Goal: Communication & Community: Answer question/provide support

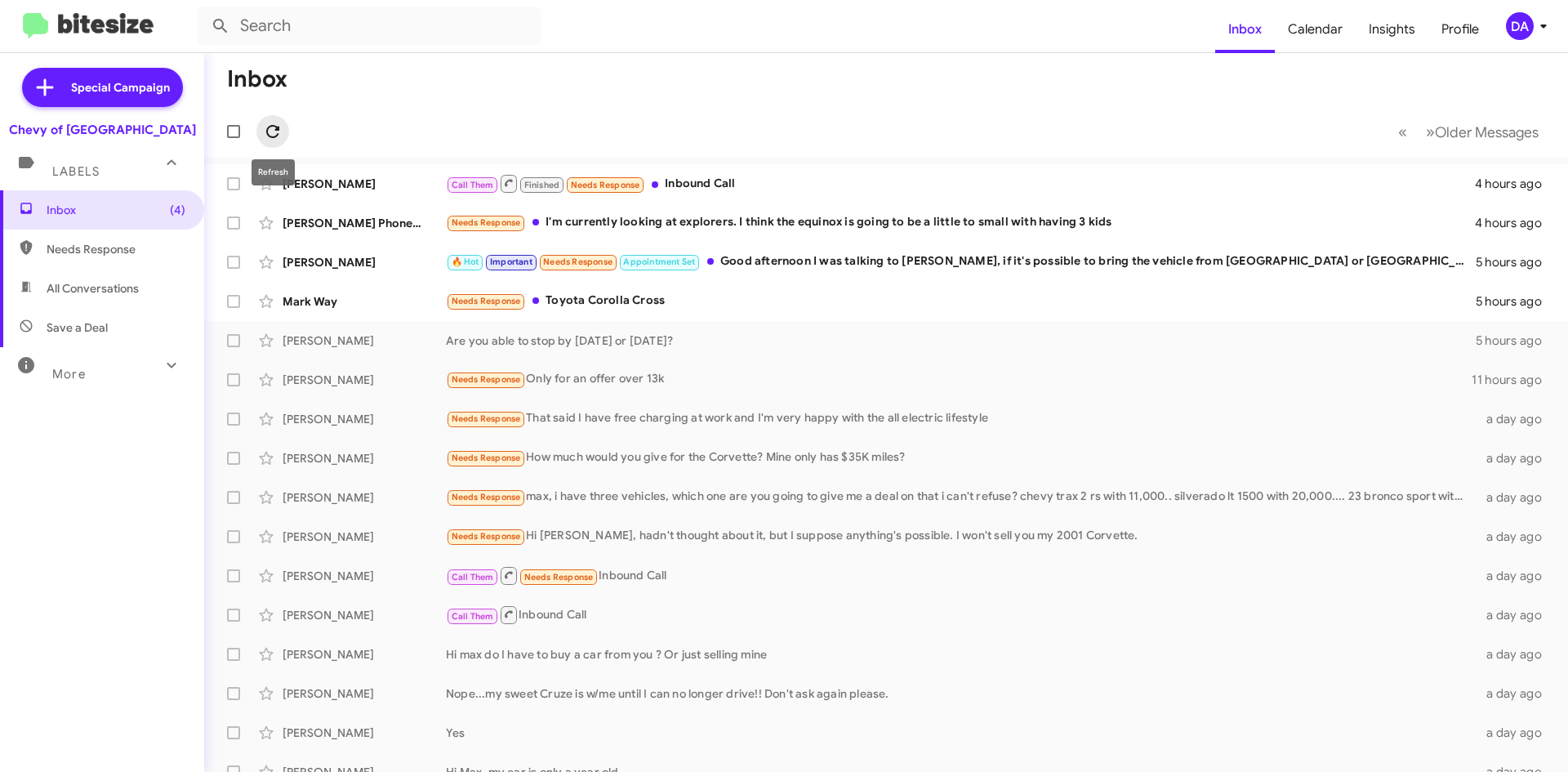
click at [267, 127] on icon at bounding box center [272, 131] width 19 height 19
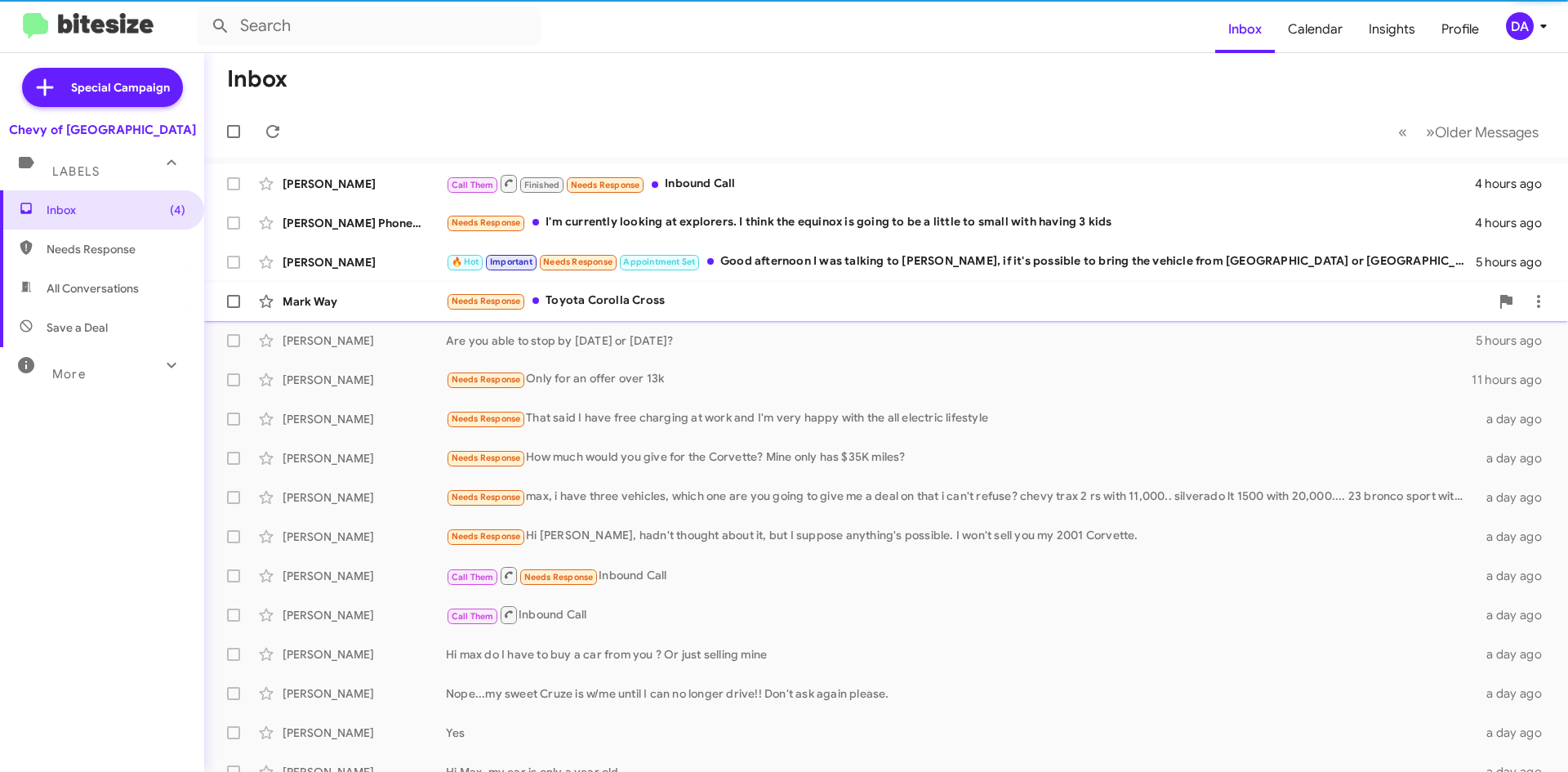
click at [619, 304] on div "Needs Response Toyota Corolla Cross" at bounding box center [967, 300] width 1043 height 19
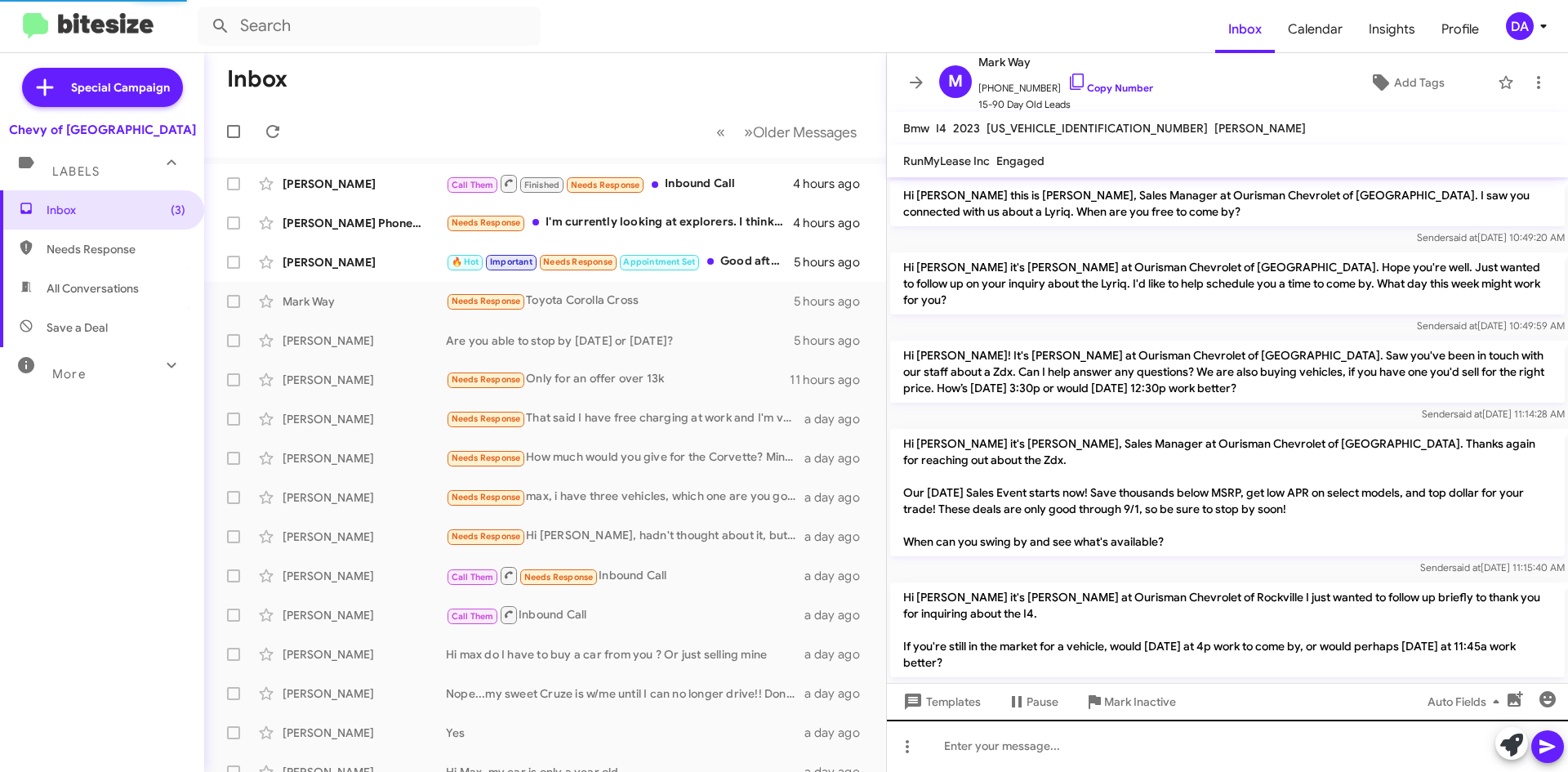
scroll to position [200, 0]
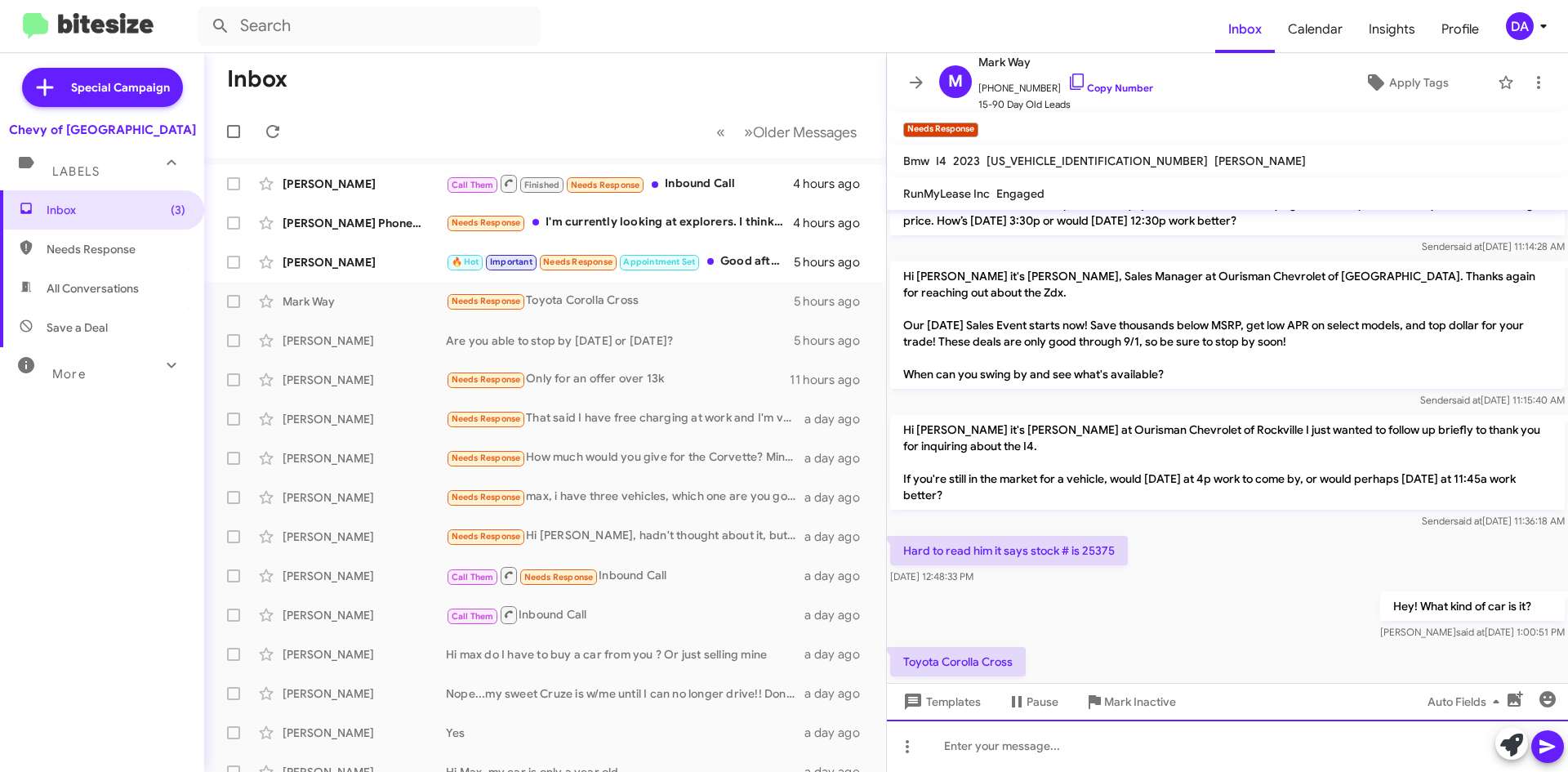
click at [1094, 739] on div at bounding box center [1227, 745] width 681 height 52
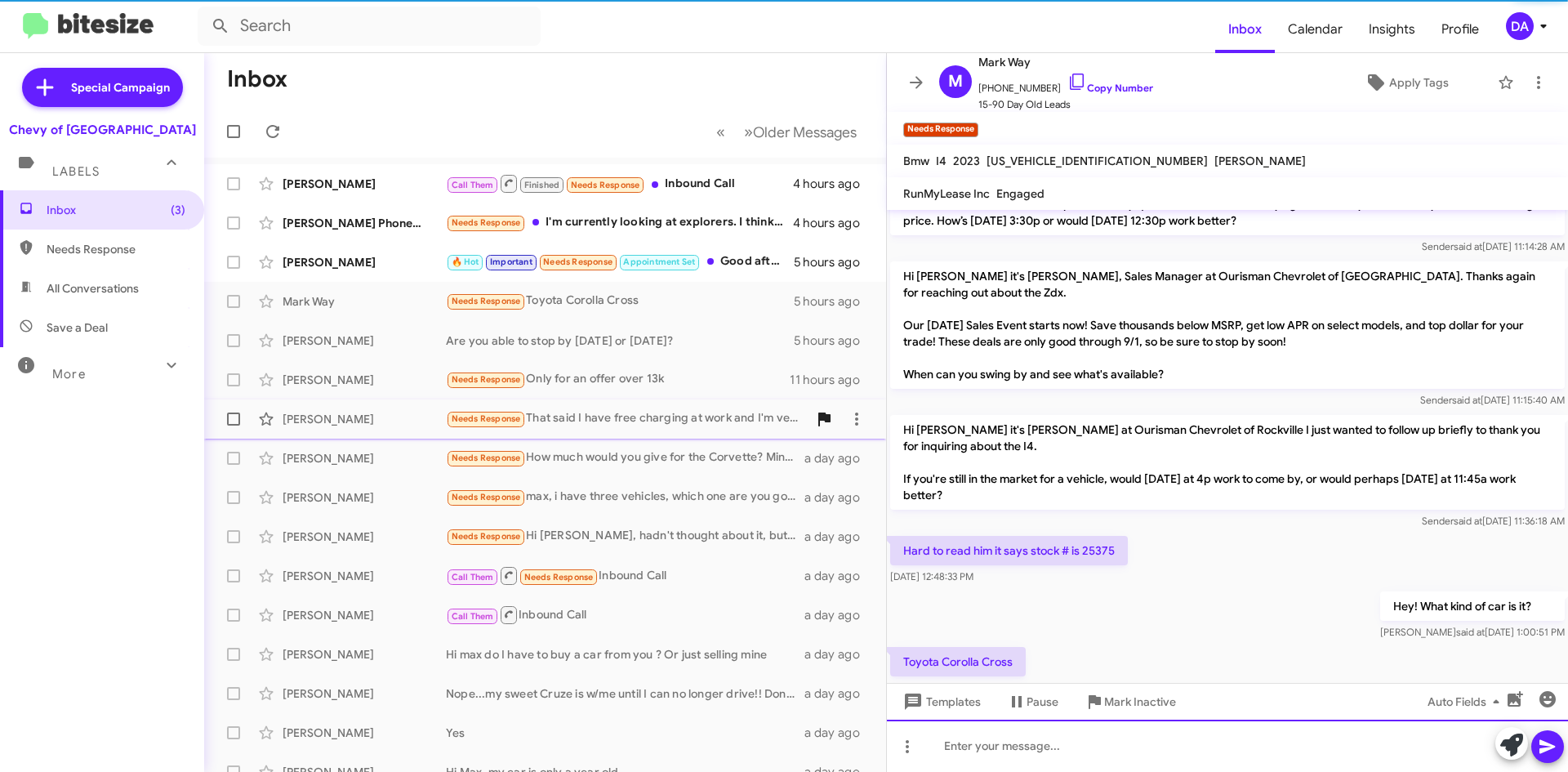
scroll to position [0, 0]
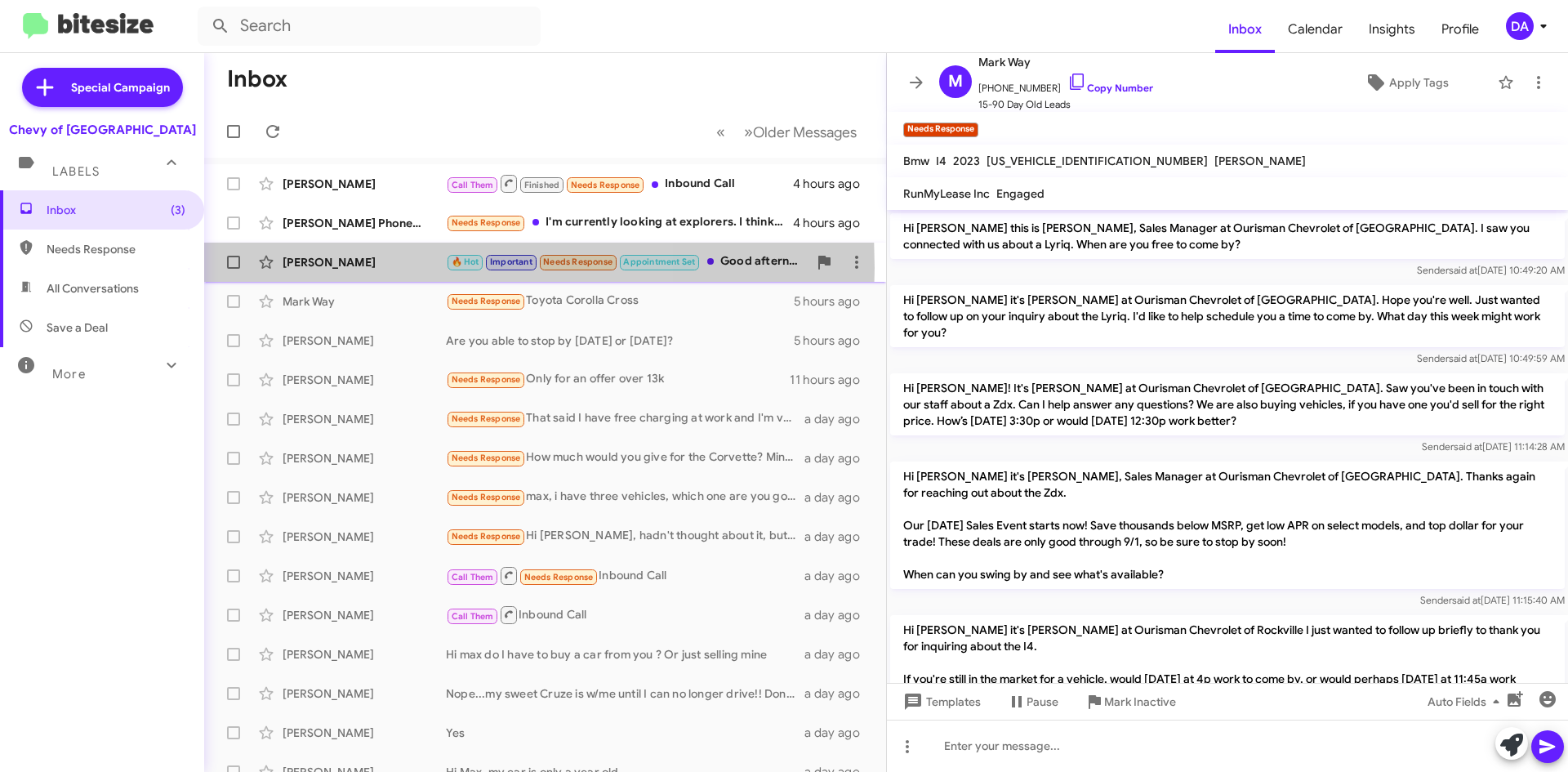
click at [358, 267] on div "[PERSON_NAME]" at bounding box center [364, 262] width 163 height 16
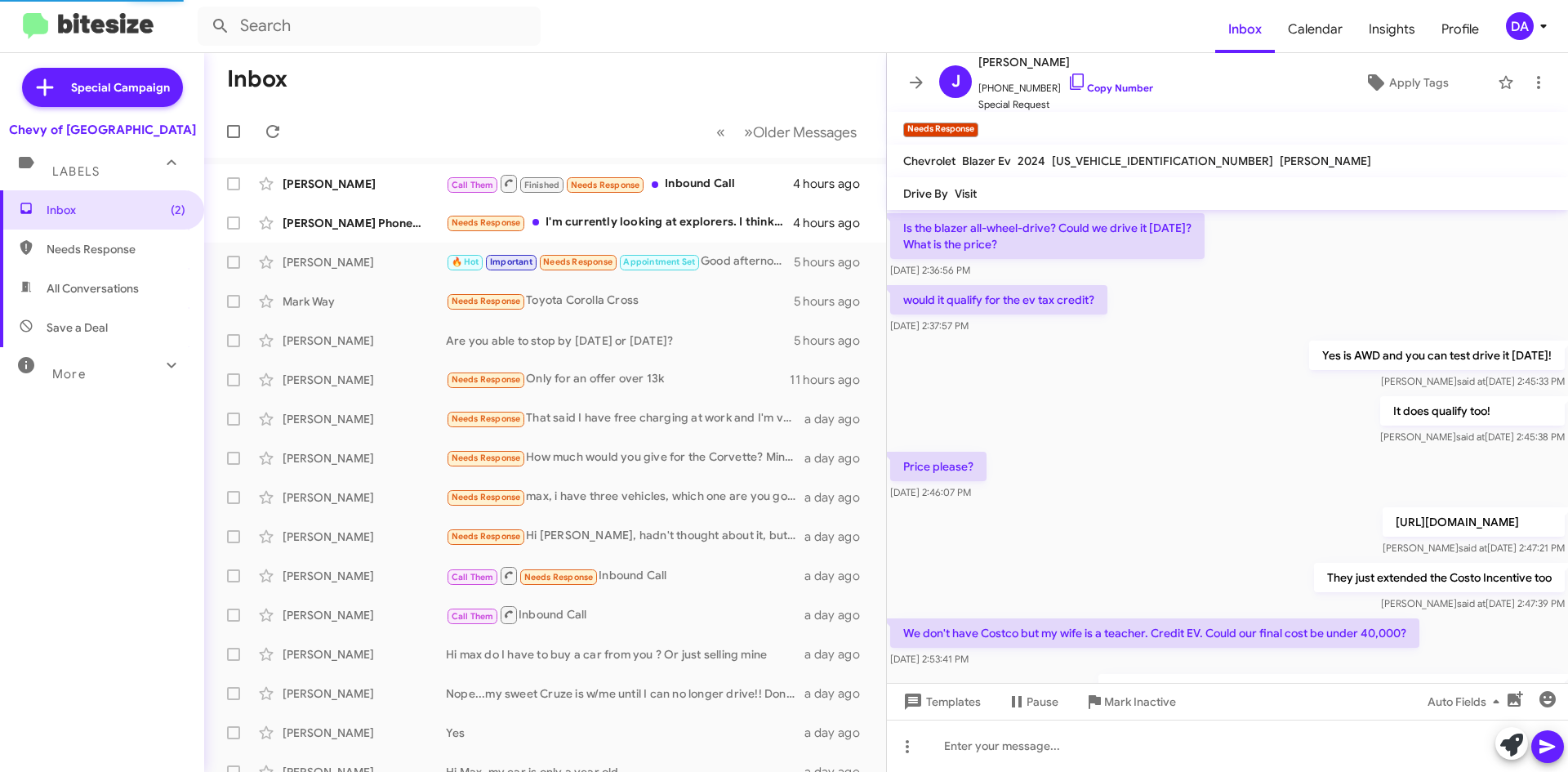
scroll to position [759, 0]
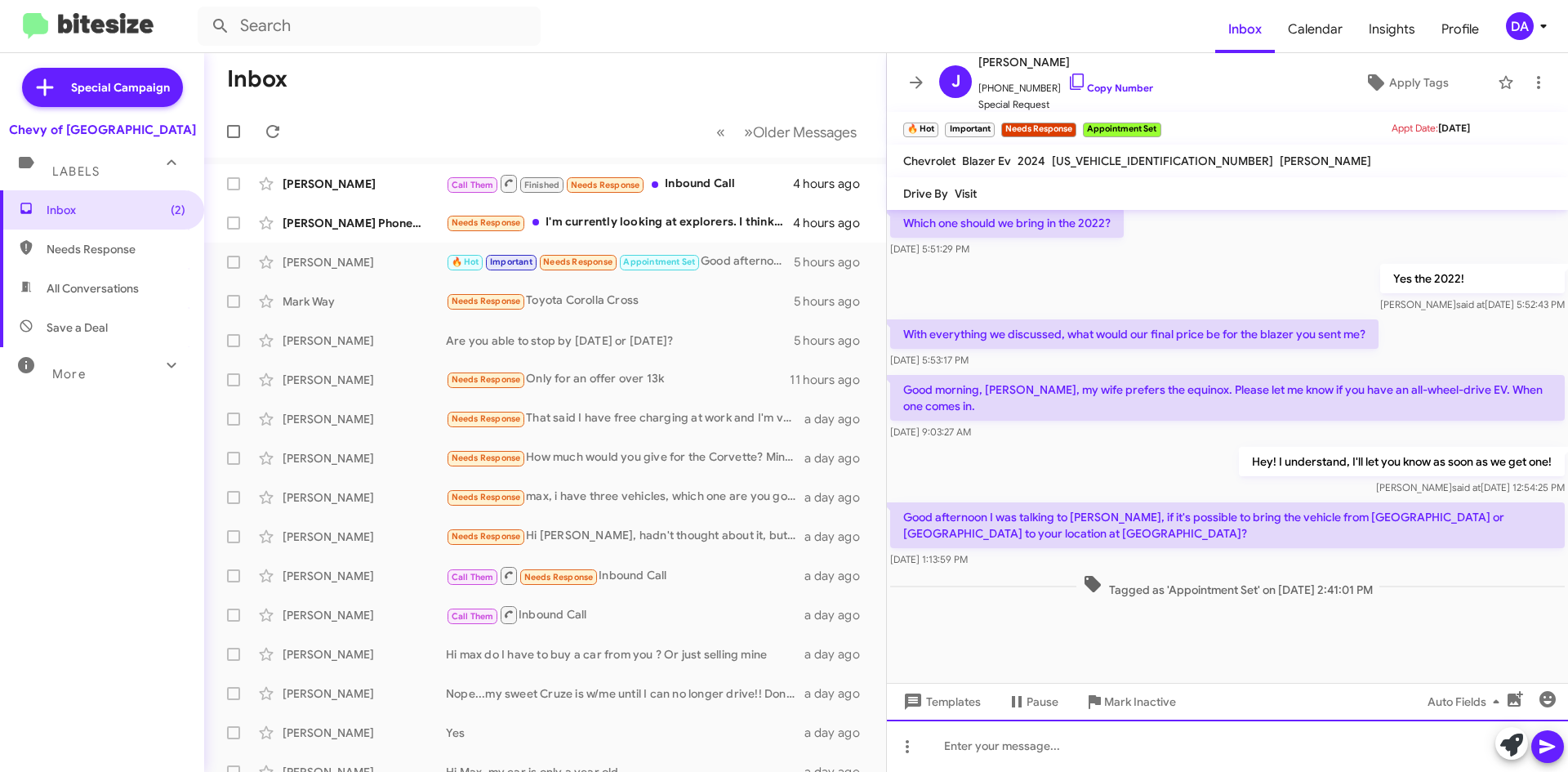
click at [1075, 738] on div at bounding box center [1227, 745] width 681 height 52
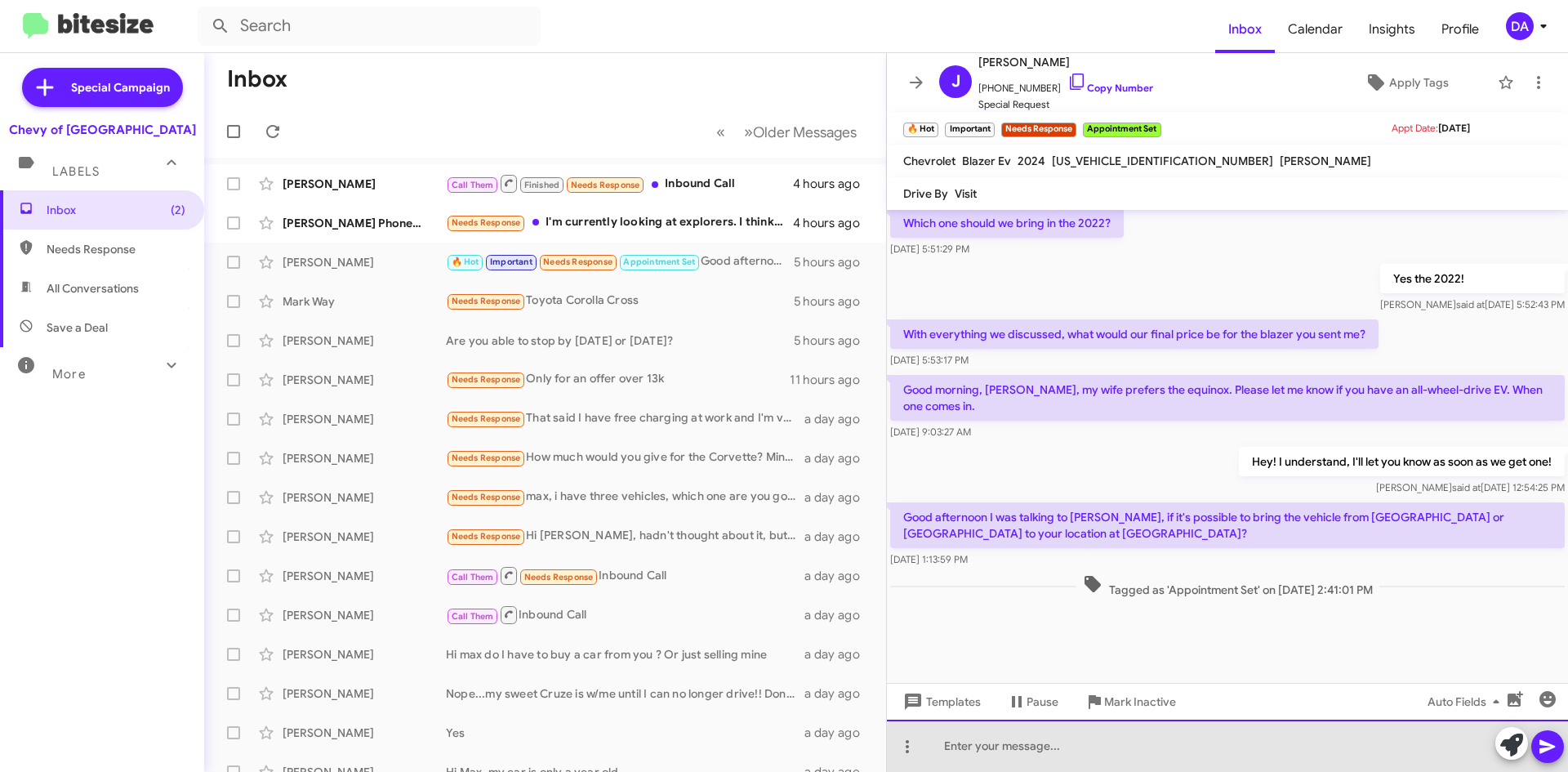
click at [1013, 744] on div at bounding box center [1227, 745] width 681 height 52
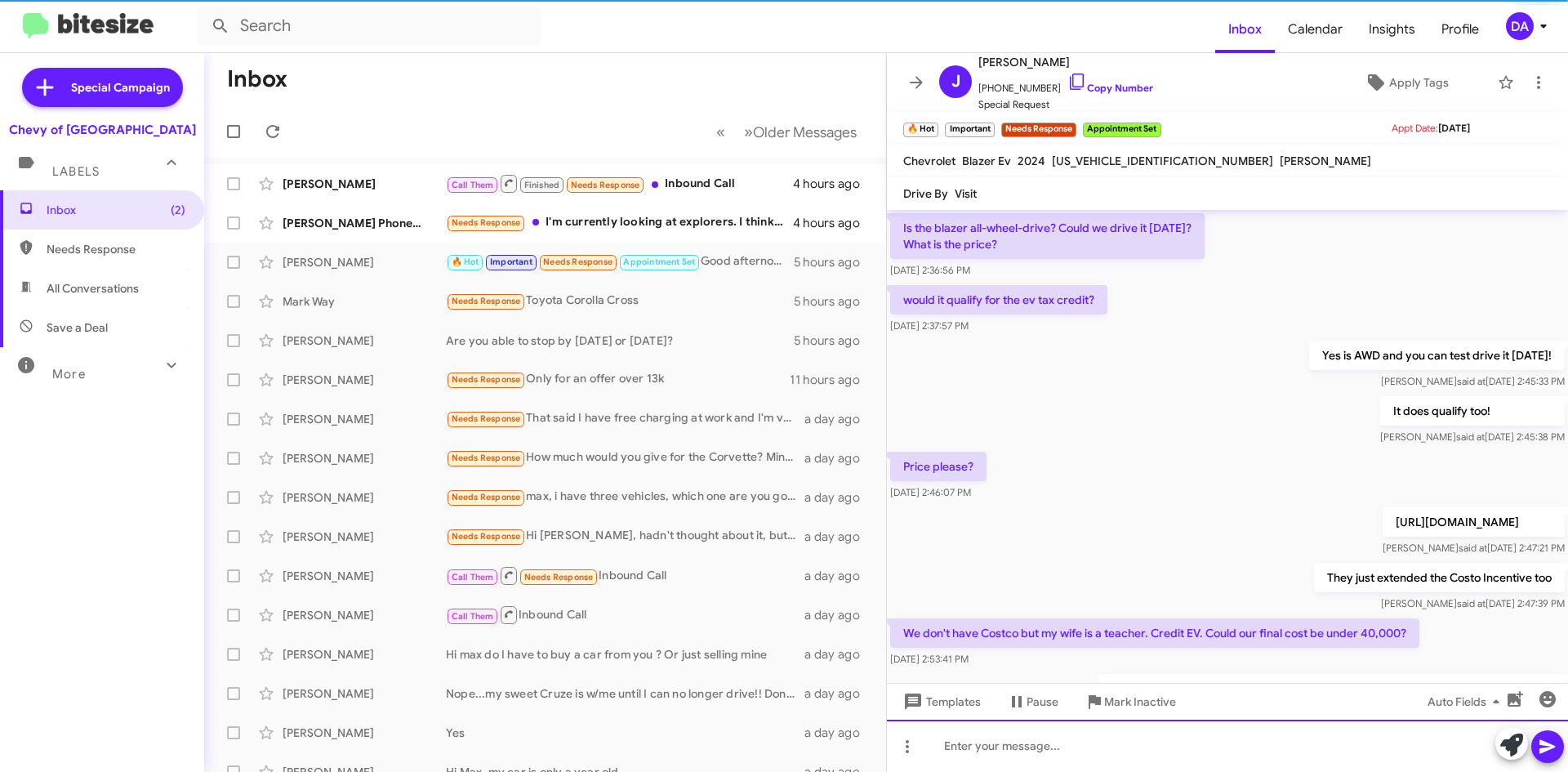
scroll to position [82, 0]
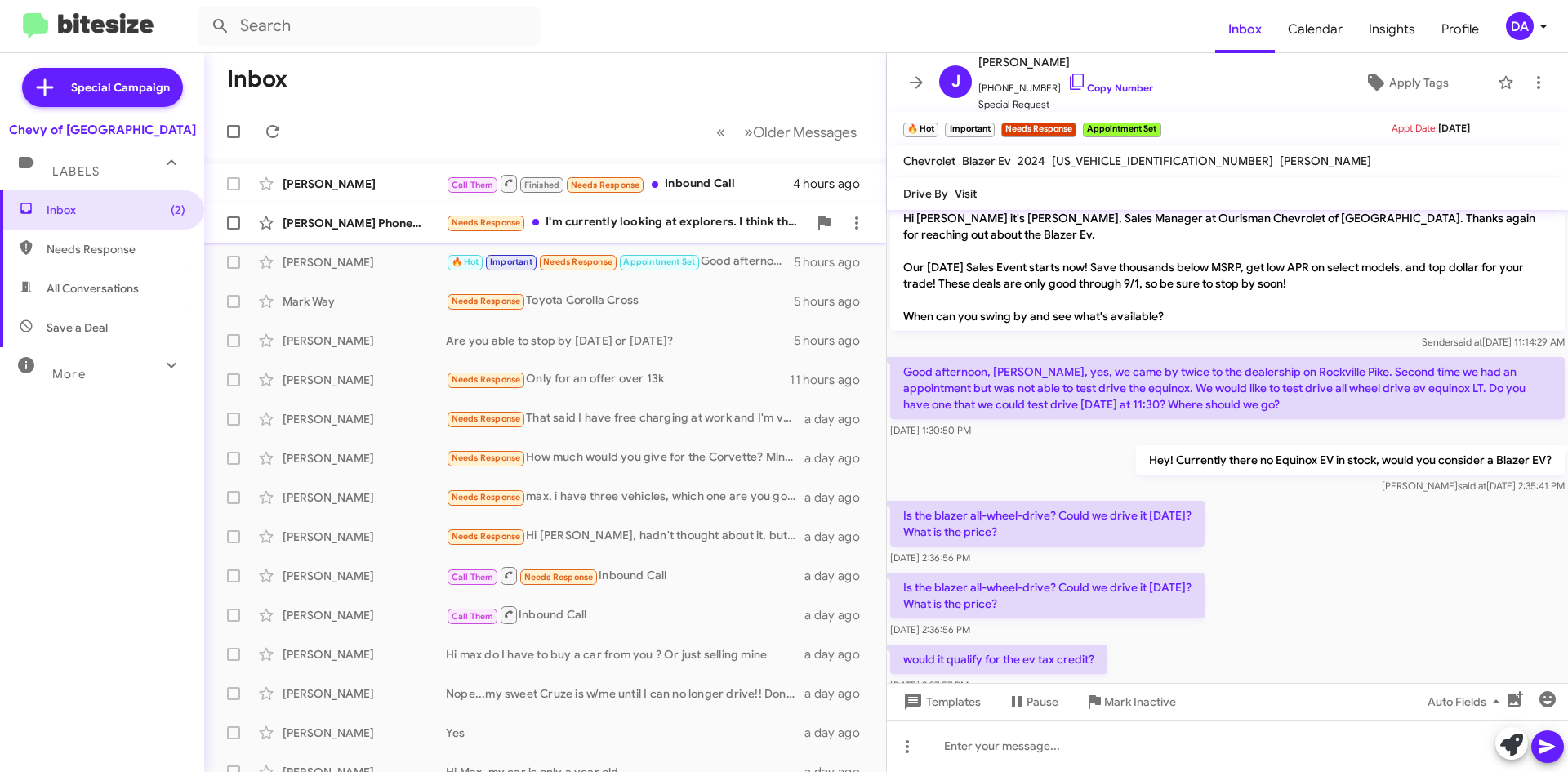
click at [601, 215] on div "Needs Response I'm currently looking at explorers. I think the equinox is going…" at bounding box center [626, 223] width 362 height 19
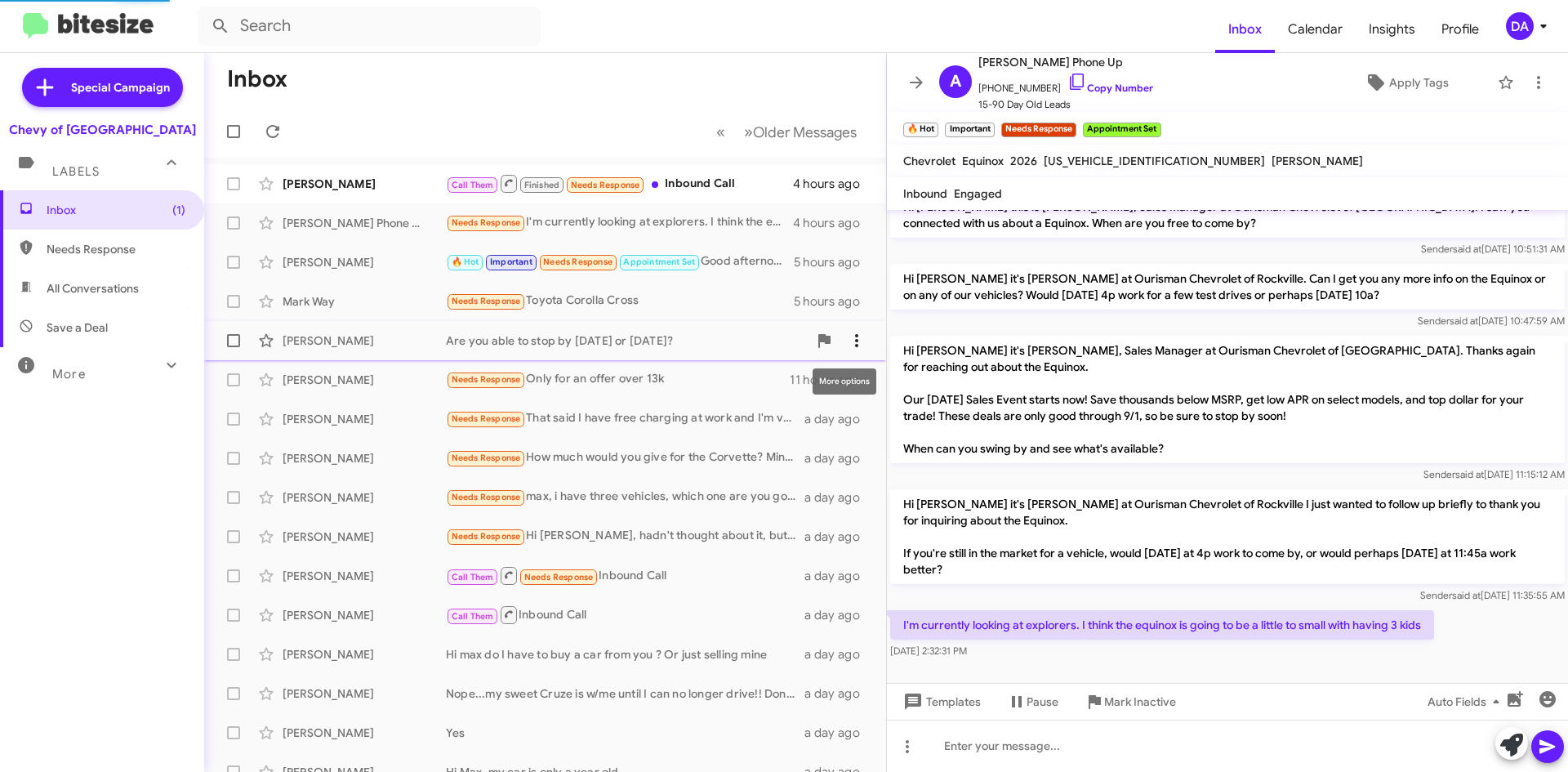
scroll to position [21, 0]
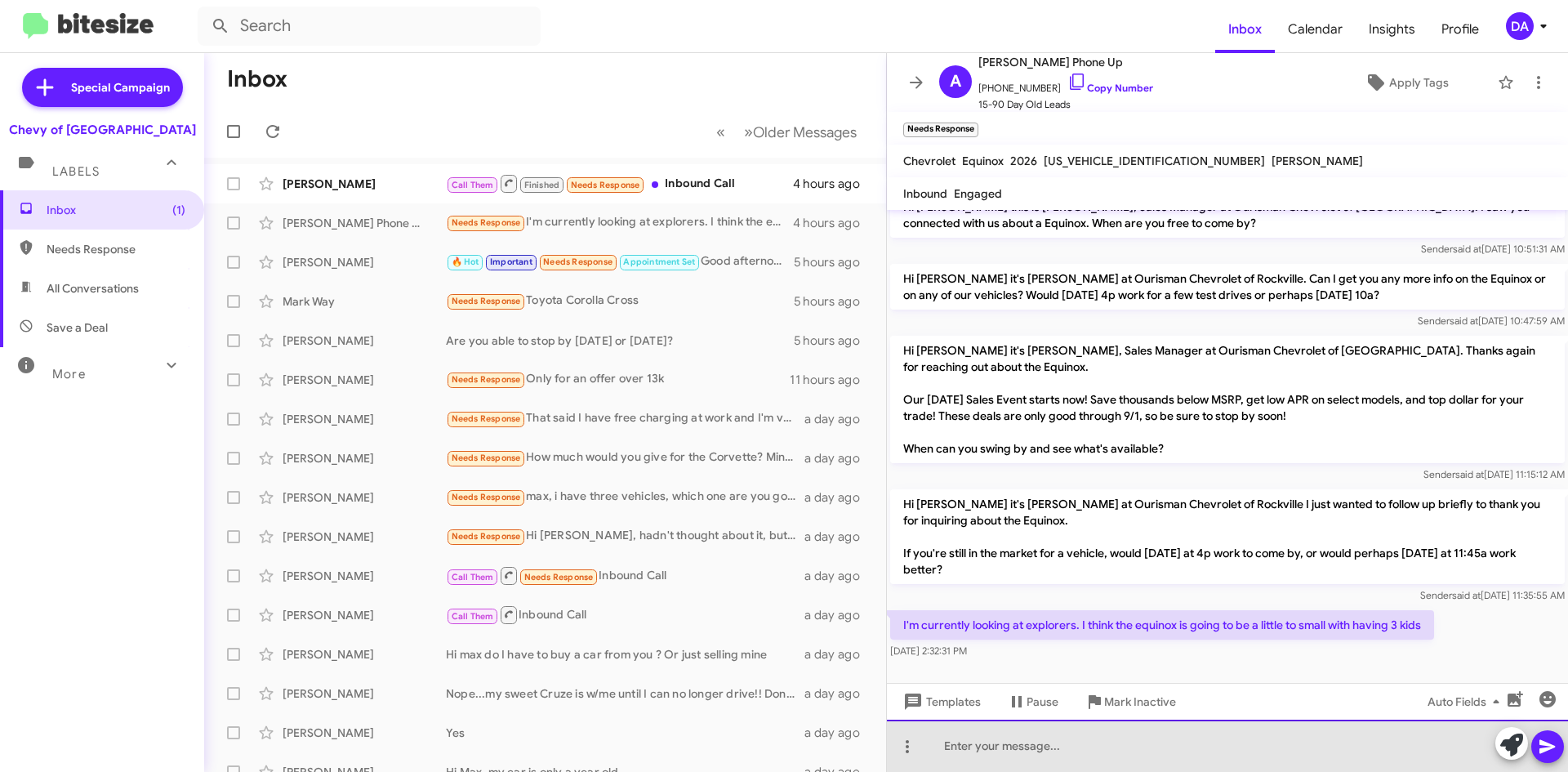
click at [1224, 733] on div at bounding box center [1227, 745] width 681 height 52
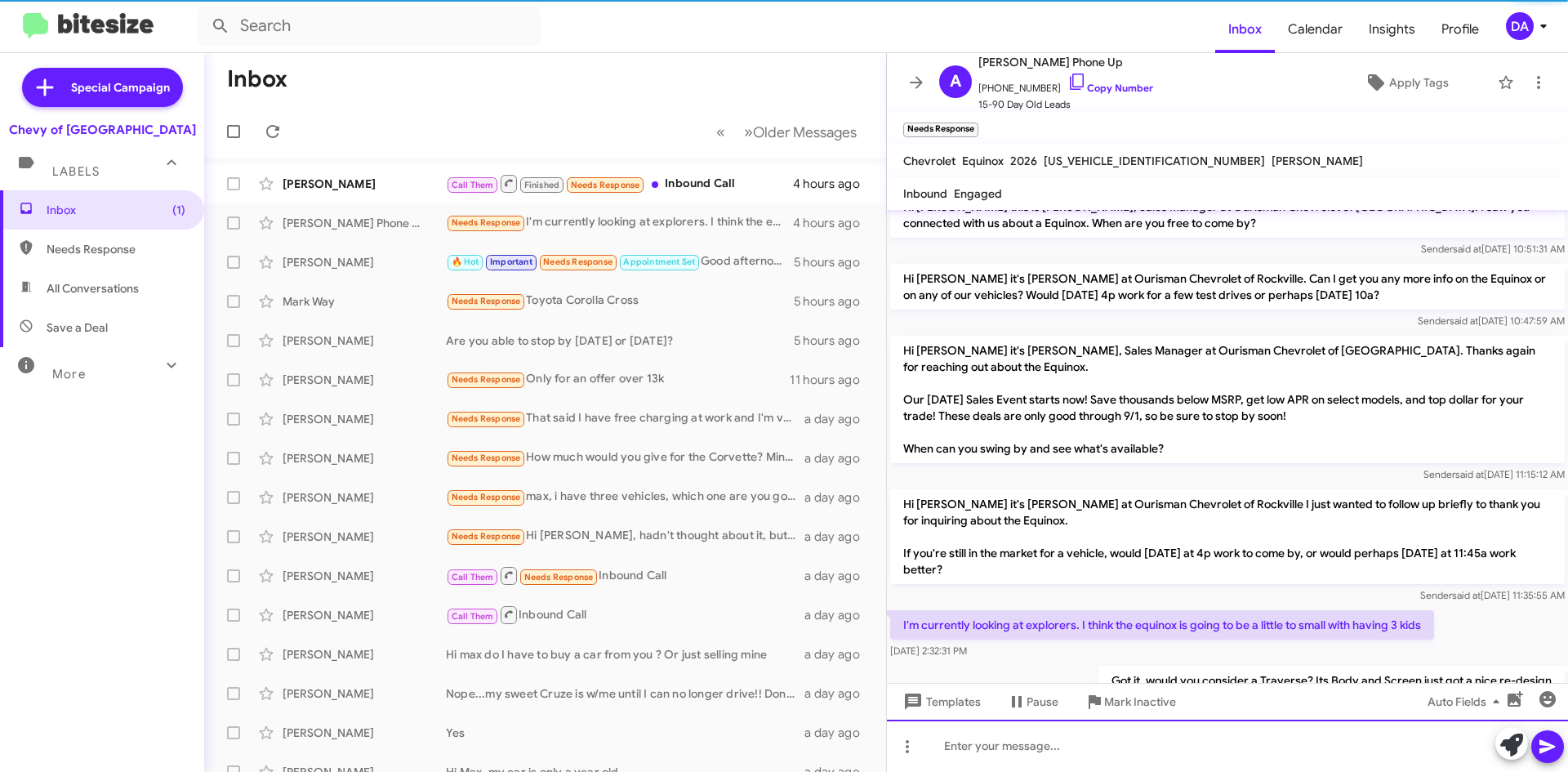
scroll to position [81, 0]
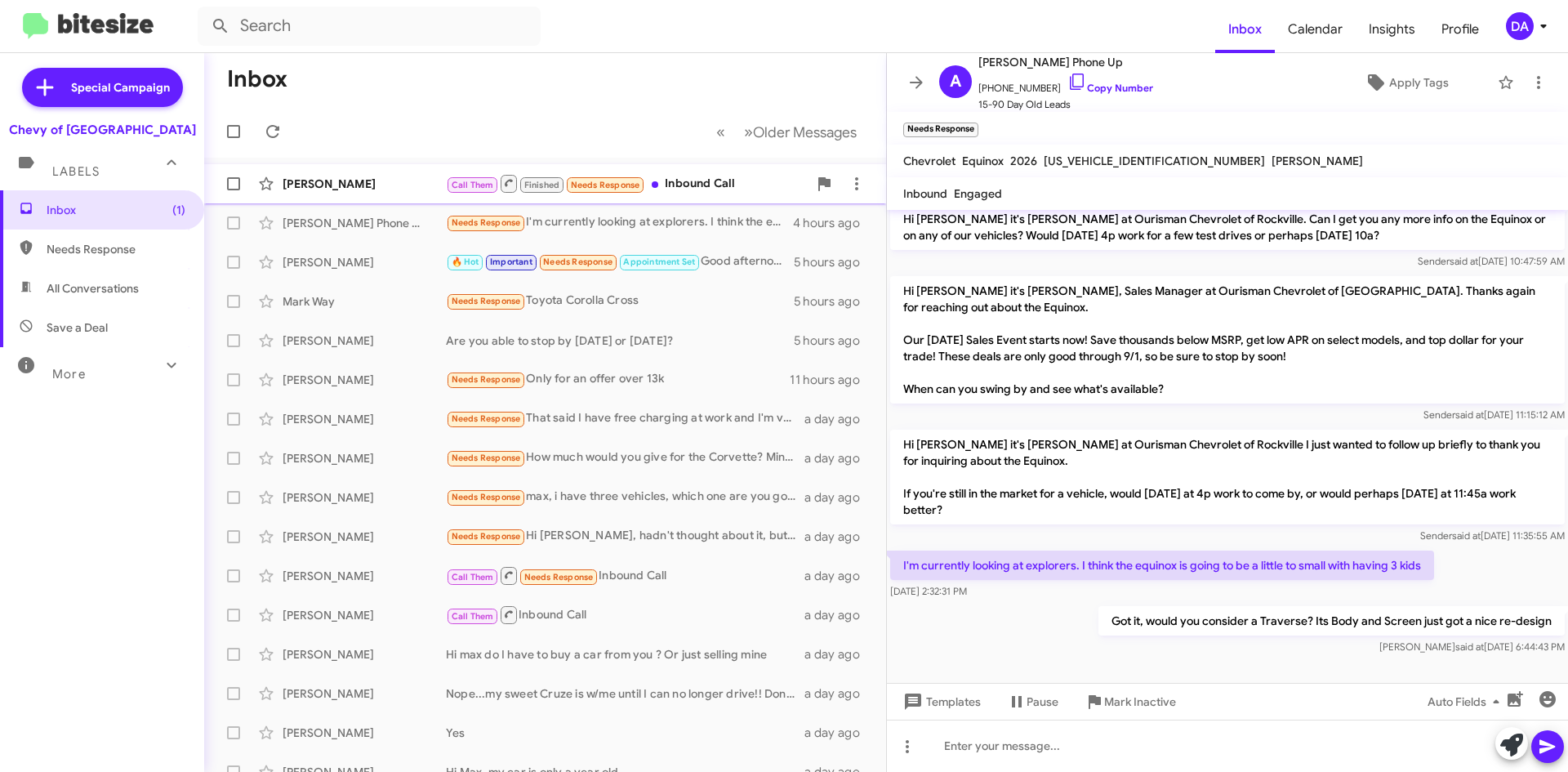
click at [365, 194] on div "[PERSON_NAME] Call Them Finished Needs Response Inbound Call 4 hours ago" at bounding box center [545, 184] width 656 height 33
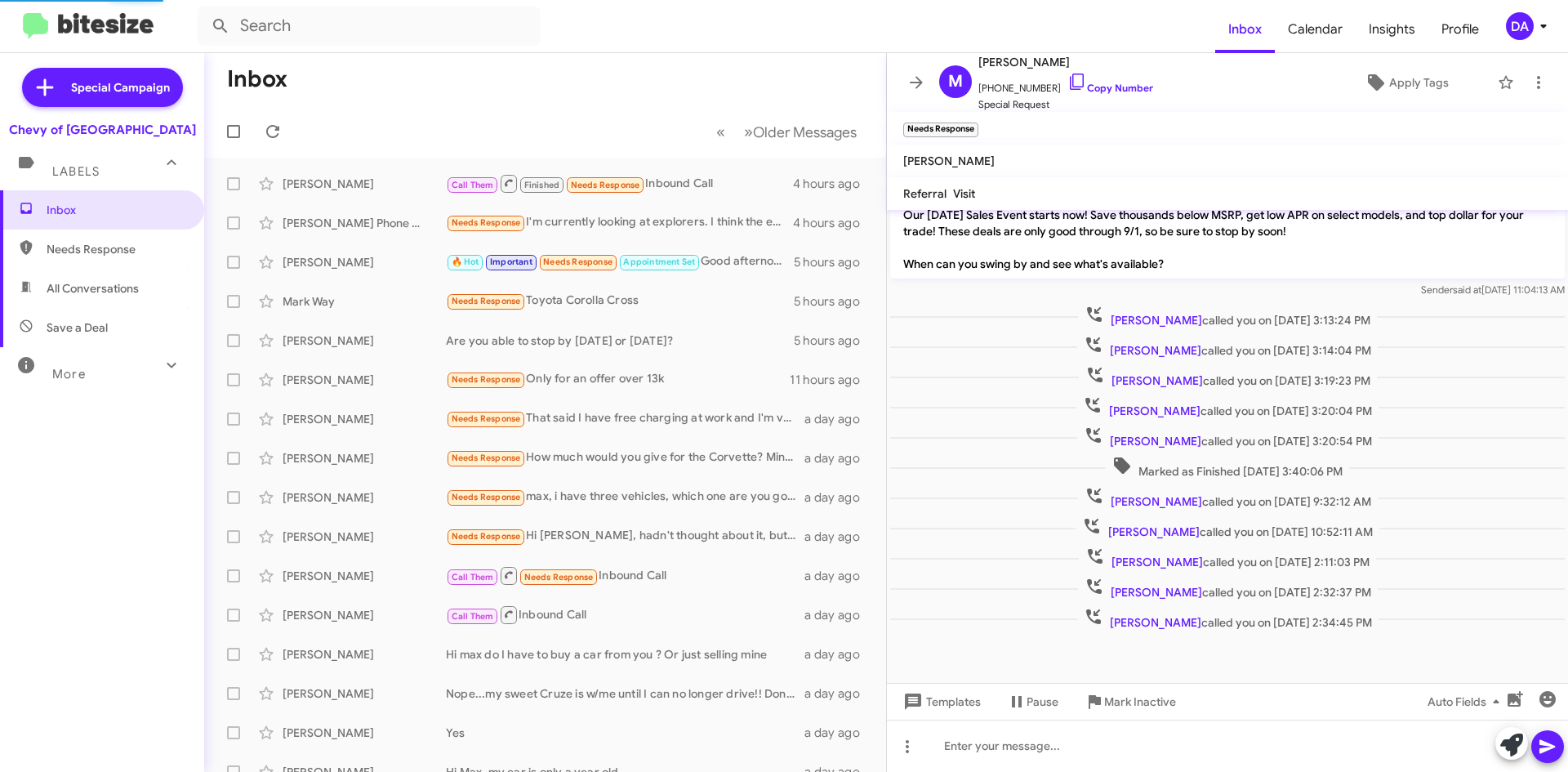
scroll to position [62, 0]
click at [1173, 708] on span "Mark Inactive" at bounding box center [1139, 701] width 71 height 29
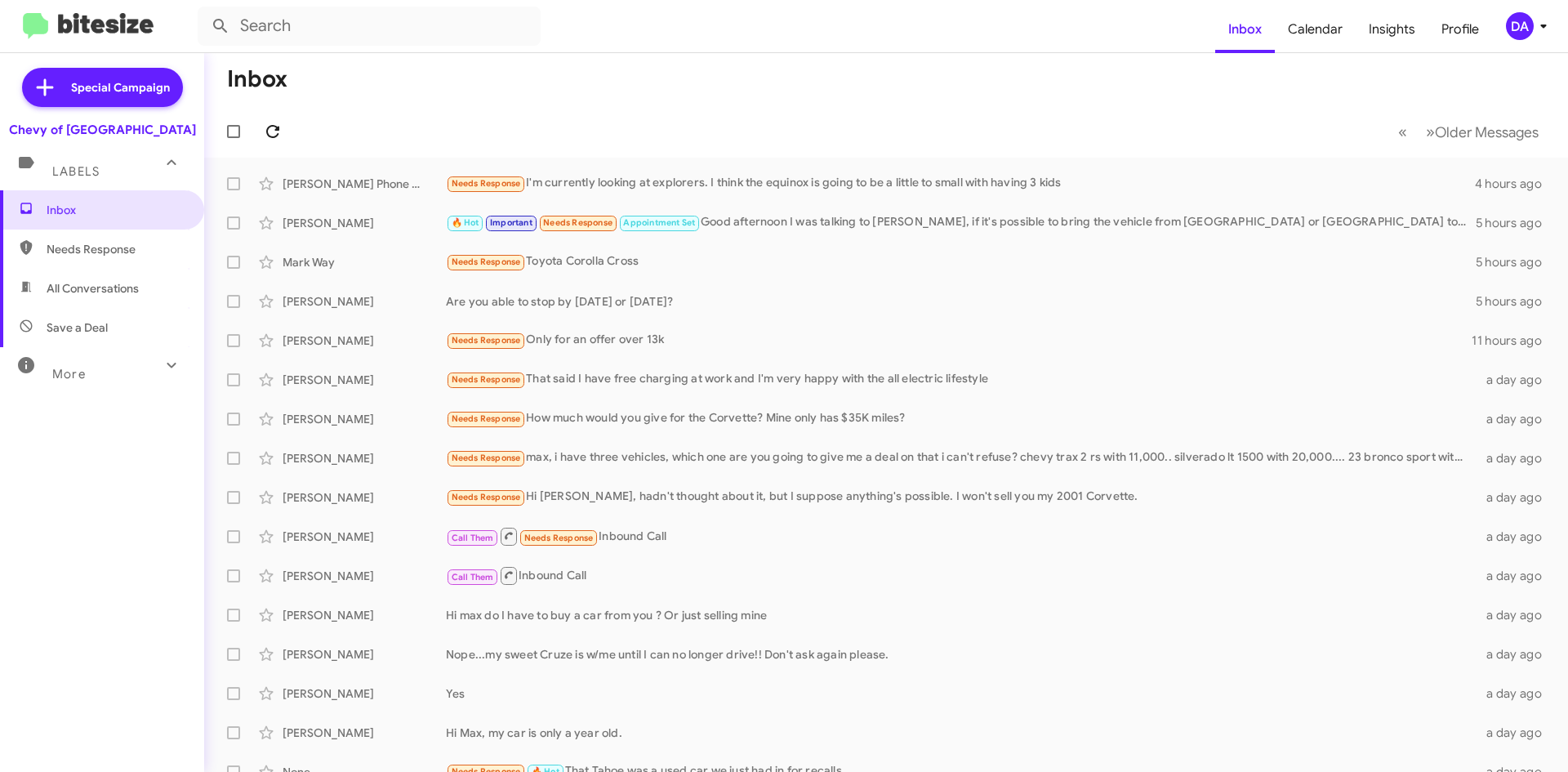
drag, startPoint x: 288, startPoint y: 117, endPoint x: 278, endPoint y: 125, distance: 12.8
click at [281, 123] on mat-toolbar-row "« Previous » Next Older Messages" at bounding box center [886, 131] width 1364 height 52
click at [276, 125] on icon at bounding box center [272, 131] width 19 height 19
